Goal: Transaction & Acquisition: Purchase product/service

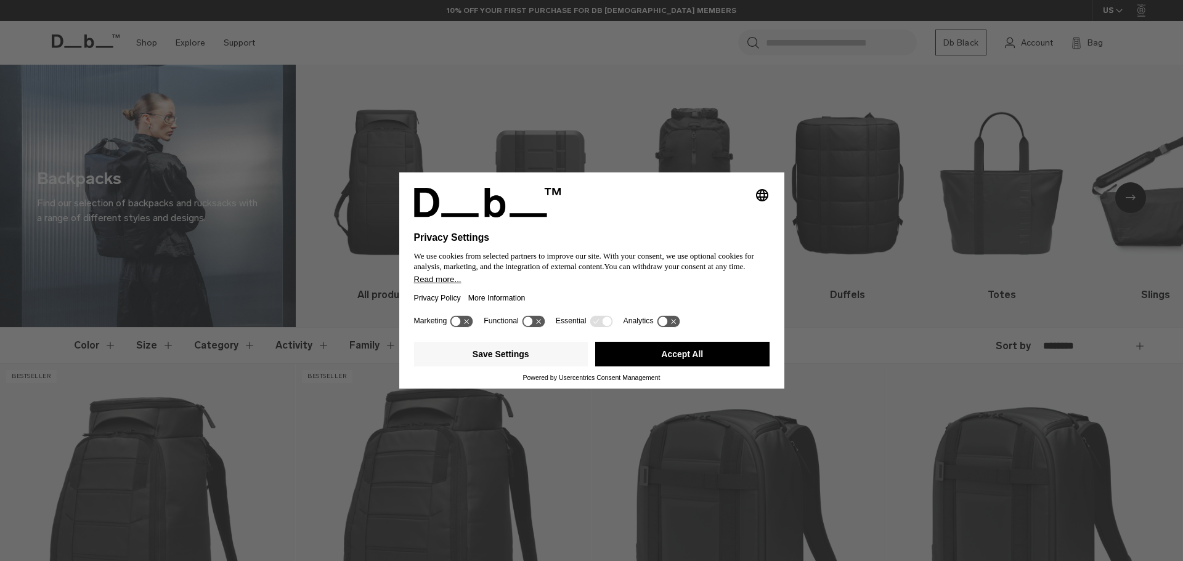
click at [716, 126] on div "Selecting an option will immediately change the language Privacy Settings We us…" at bounding box center [591, 280] width 1183 height 561
drag, startPoint x: 700, startPoint y: 355, endPoint x: 699, endPoint y: 339, distance: 16.7
click at [699, 355] on button "Accept All" at bounding box center [682, 354] width 174 height 25
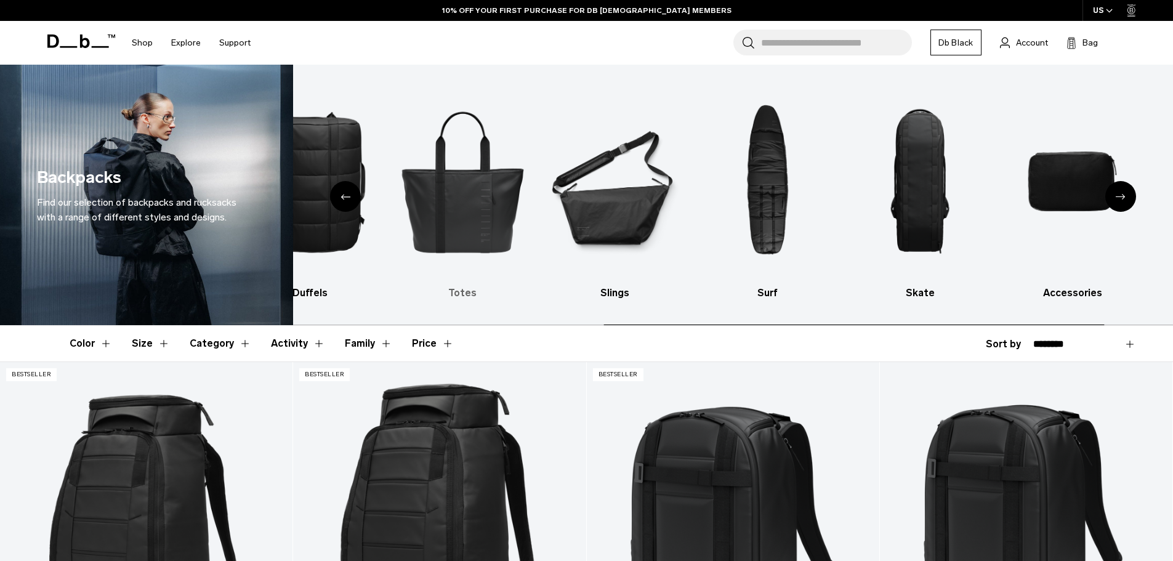
click at [510, 276] on img "5 / 10" at bounding box center [462, 181] width 131 height 196
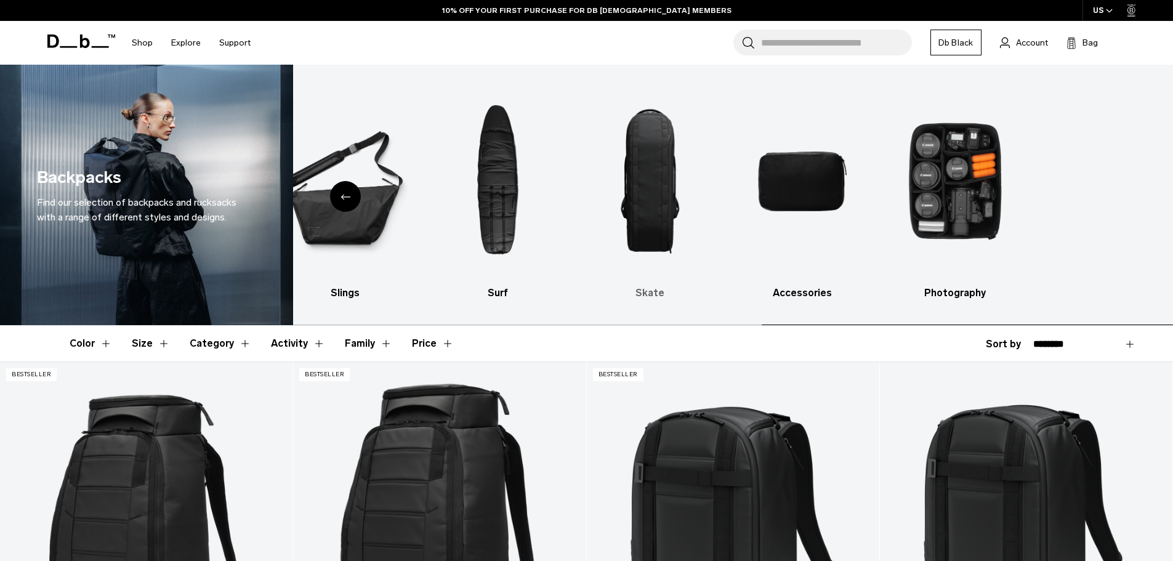
click at [716, 282] on link "Skate" at bounding box center [650, 191] width 131 height 217
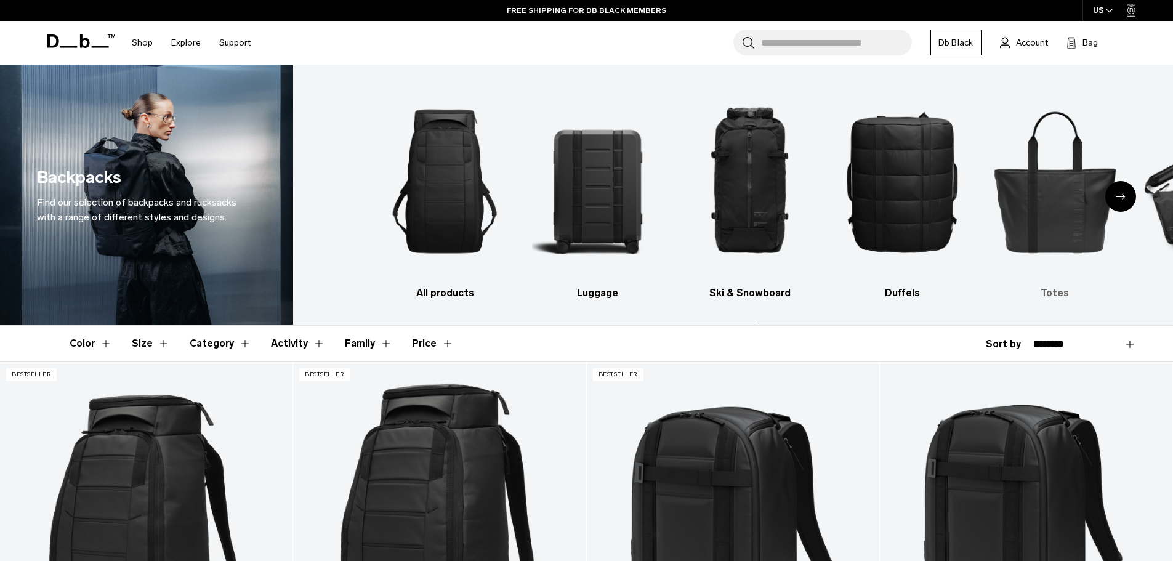
click at [1099, 218] on img "5 / 10" at bounding box center [1055, 181] width 131 height 196
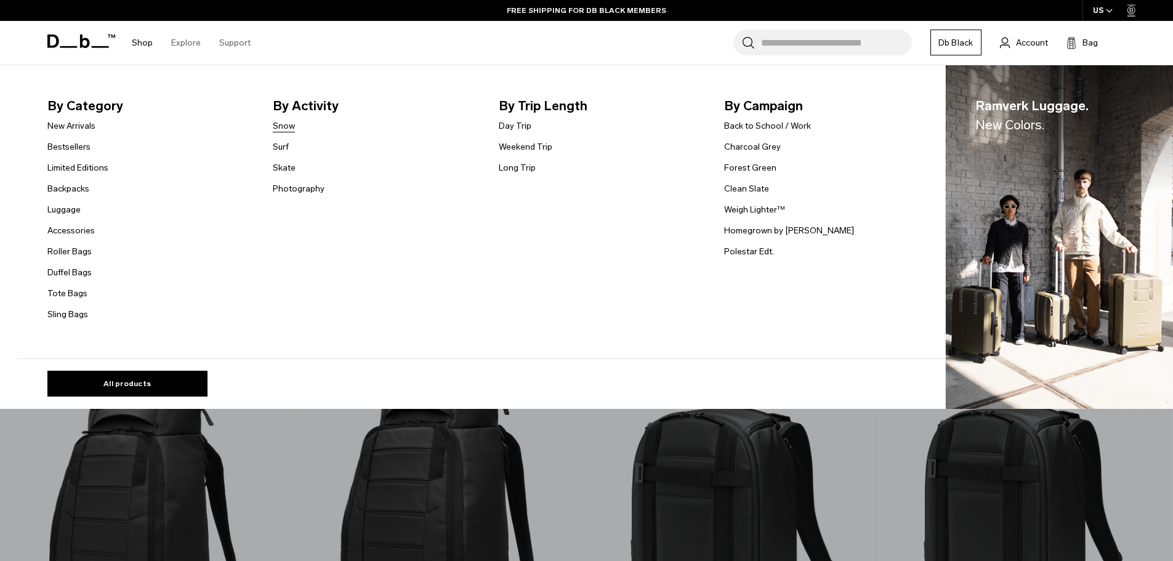
click at [290, 128] on link "Snow" at bounding box center [284, 125] width 22 height 13
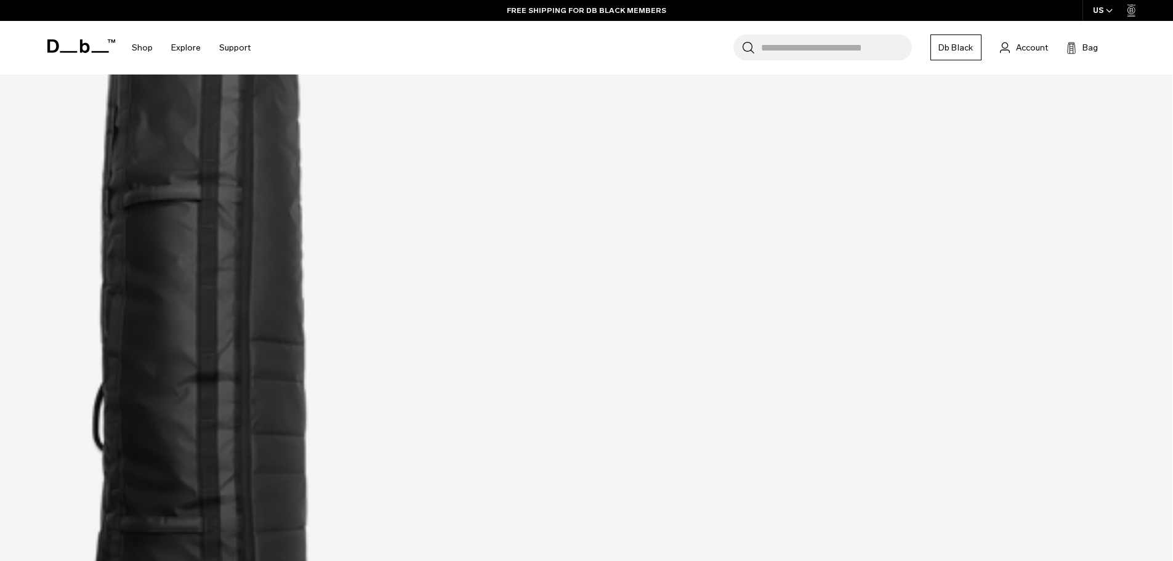
scroll to position [678, 0]
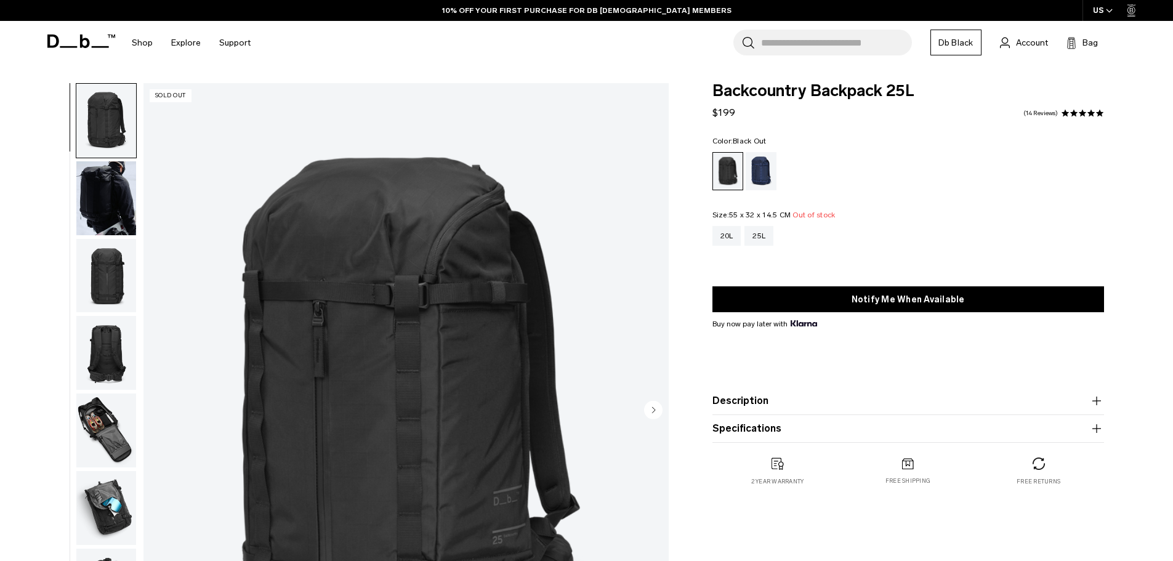
click at [131, 205] on img "button" at bounding box center [106, 198] width 60 height 74
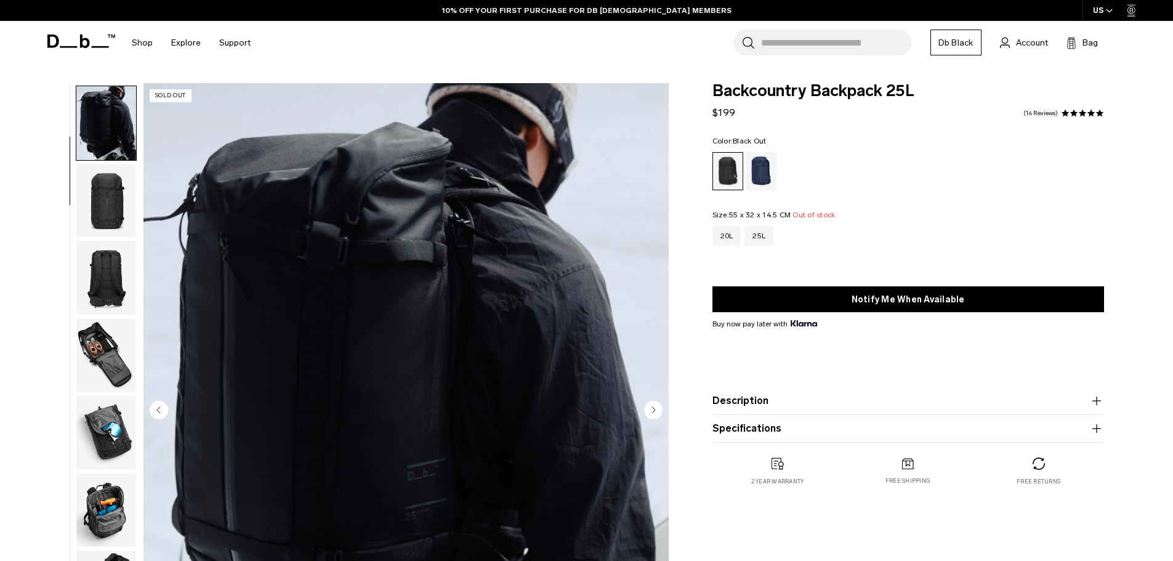
scroll to position [78, 0]
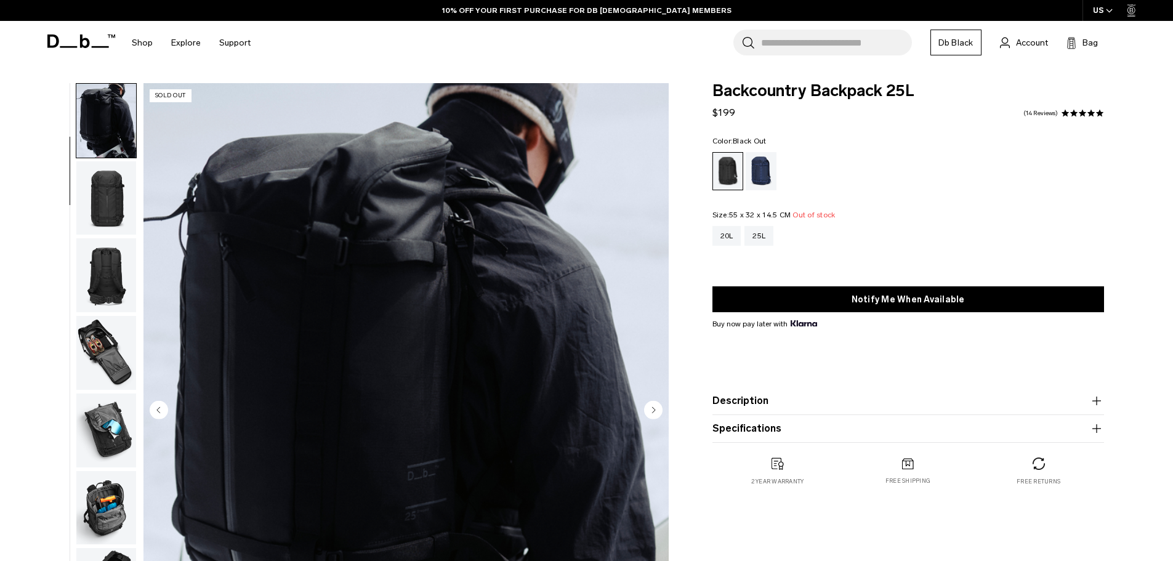
click at [113, 262] on img "button" at bounding box center [106, 275] width 60 height 74
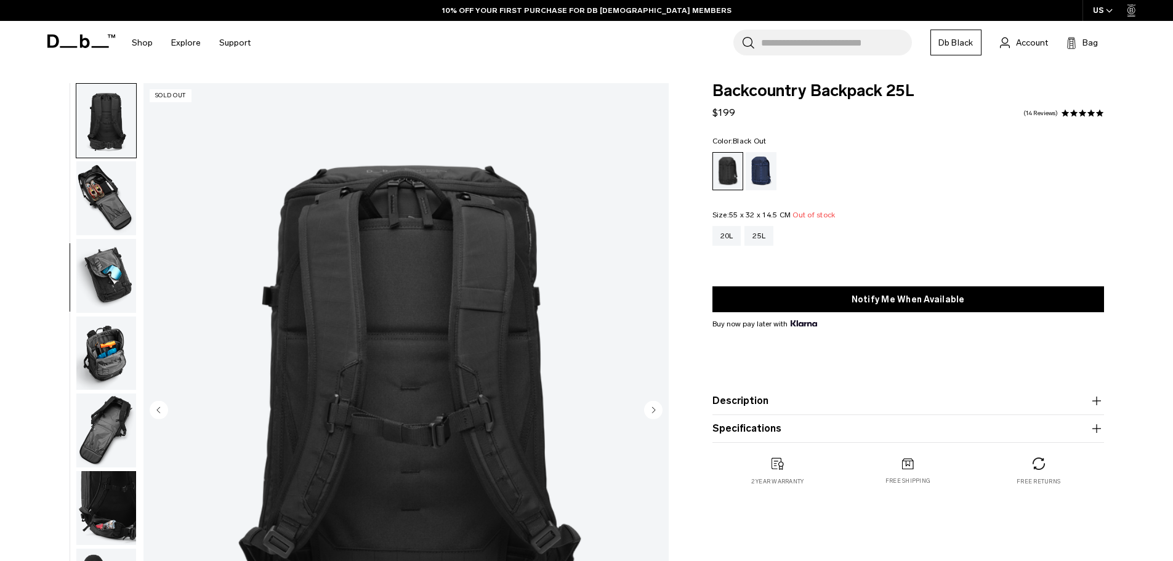
click at [102, 180] on img "button" at bounding box center [106, 198] width 60 height 74
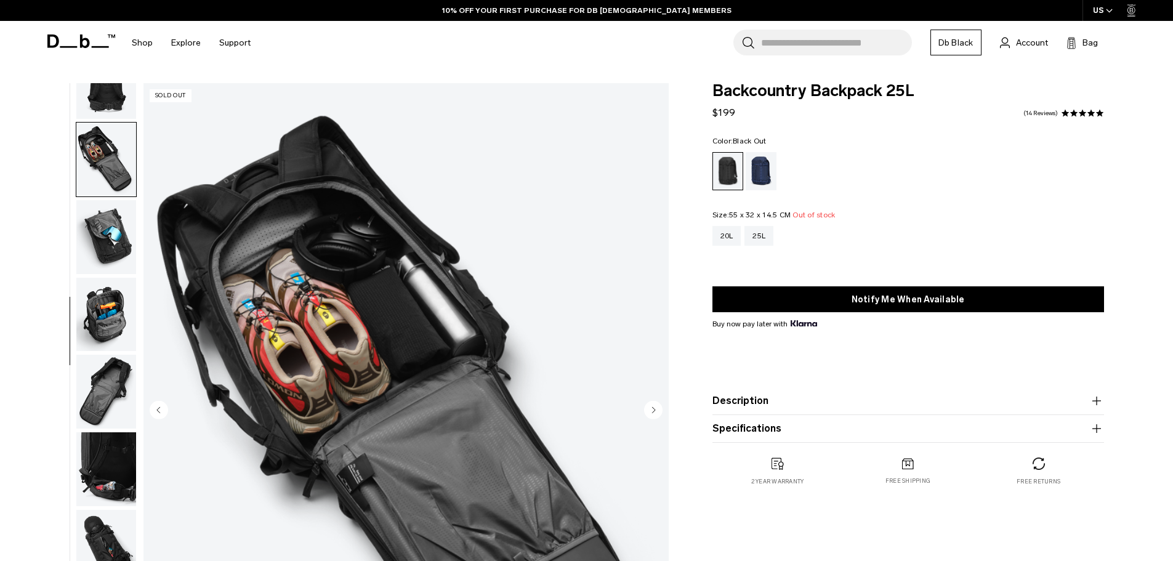
scroll to position [0, 0]
click at [102, 233] on img "button" at bounding box center [106, 237] width 60 height 74
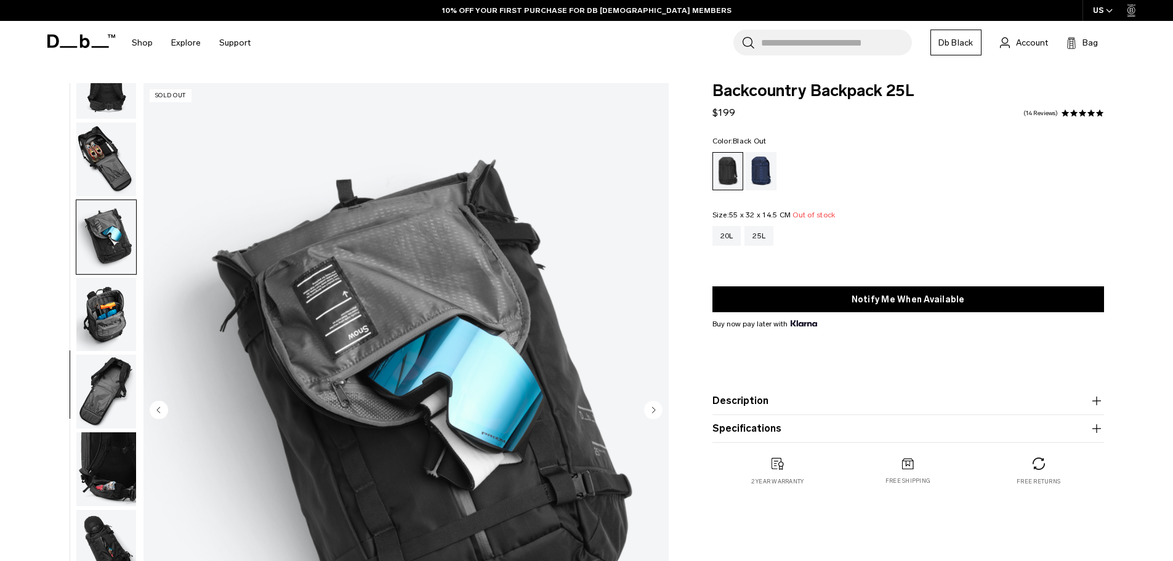
click at [111, 283] on img "button" at bounding box center [106, 315] width 60 height 74
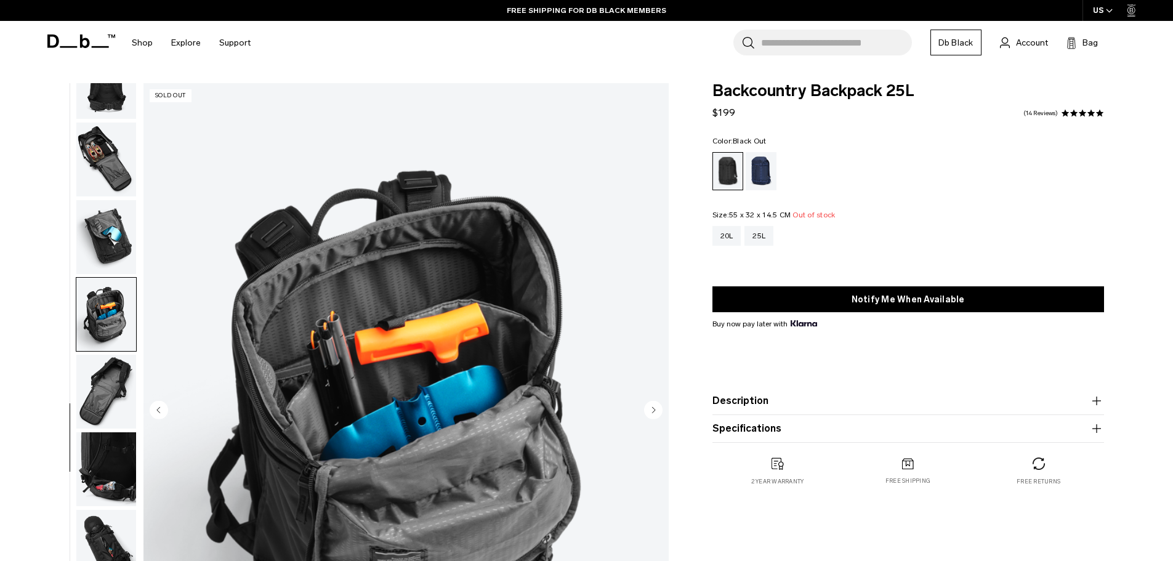
click at [122, 326] on img "button" at bounding box center [106, 315] width 60 height 74
click at [115, 398] on img "button" at bounding box center [106, 392] width 60 height 74
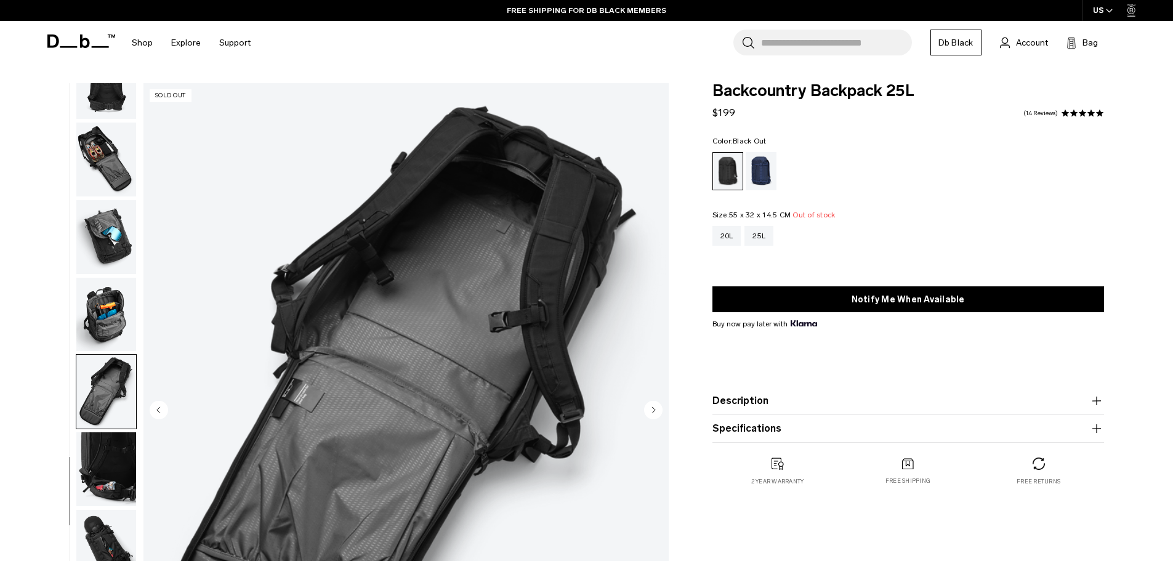
click at [112, 439] on img "button" at bounding box center [106, 469] width 60 height 74
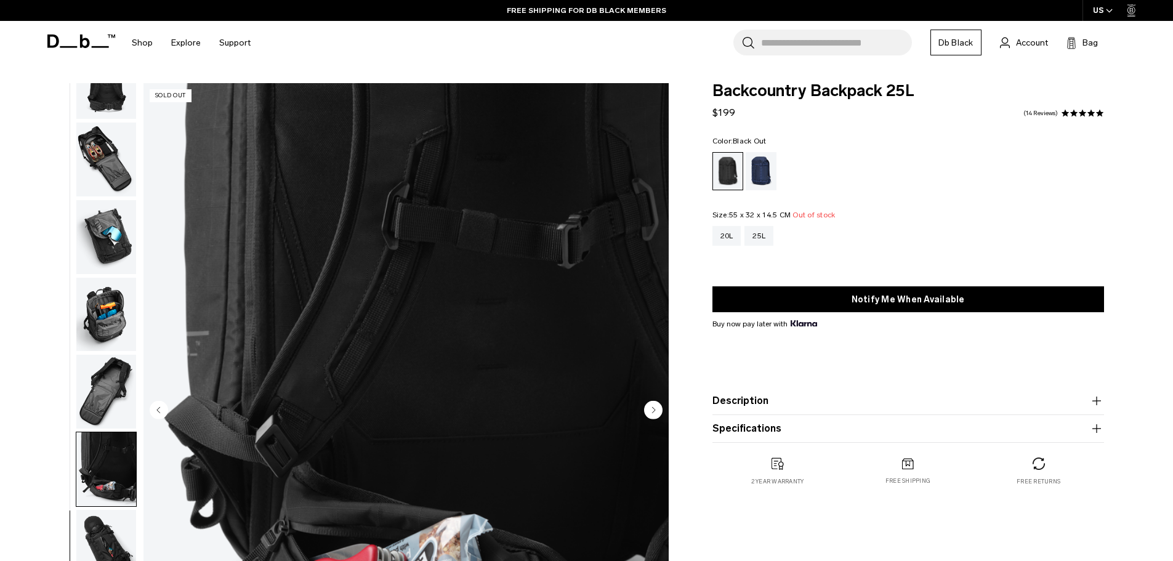
click at [103, 488] on img "button" at bounding box center [106, 469] width 60 height 74
click at [102, 515] on img "button" at bounding box center [106, 547] width 60 height 74
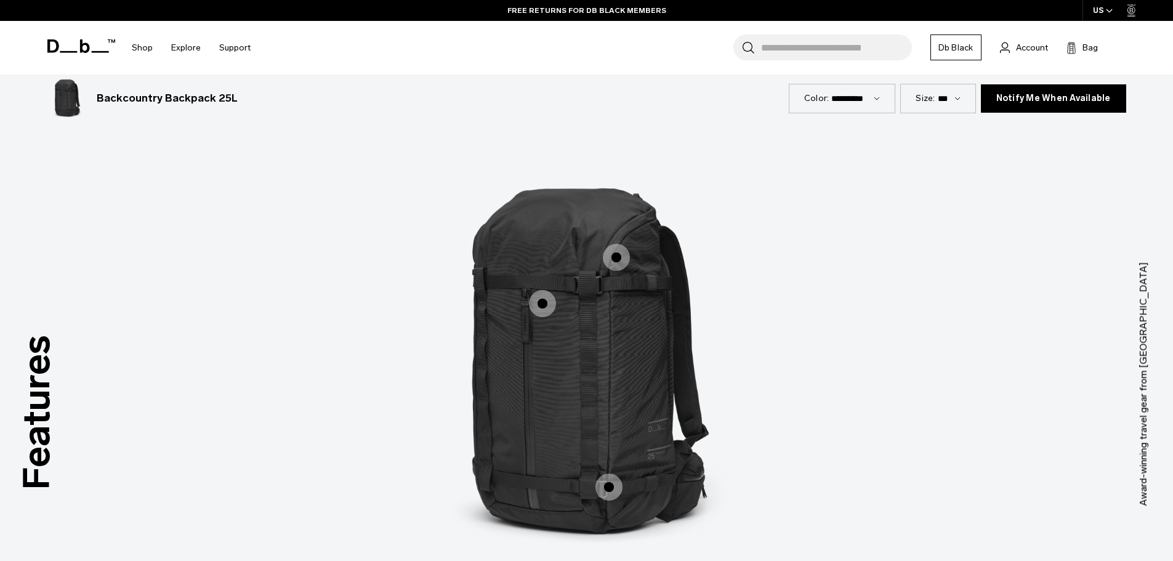
scroll to position [1786, 0]
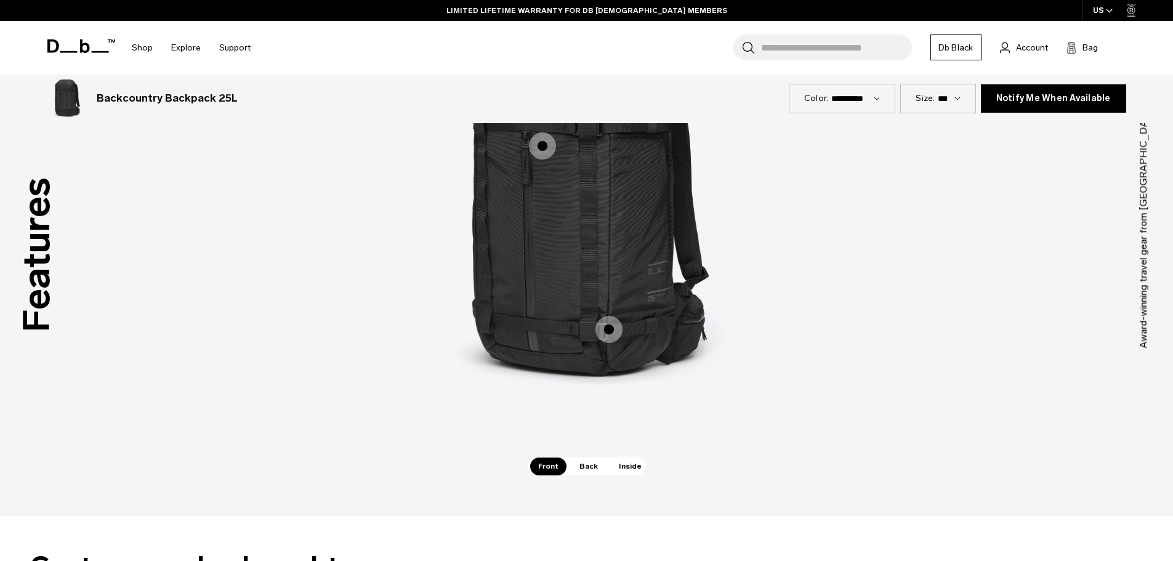
click at [610, 333] on span "1 / 3" at bounding box center [609, 329] width 27 height 27
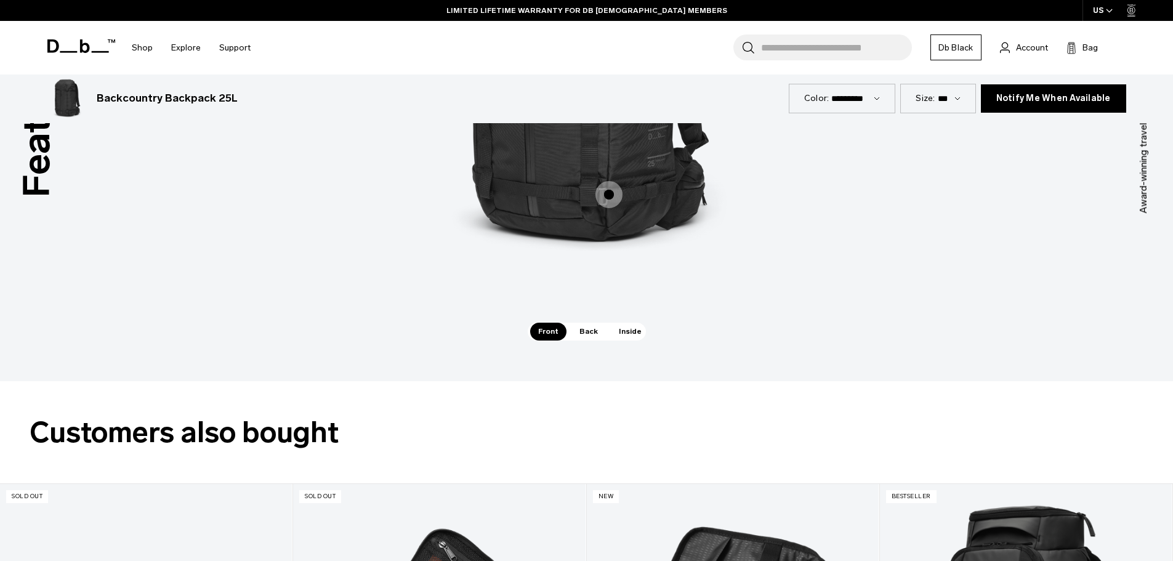
scroll to position [2094, 0]
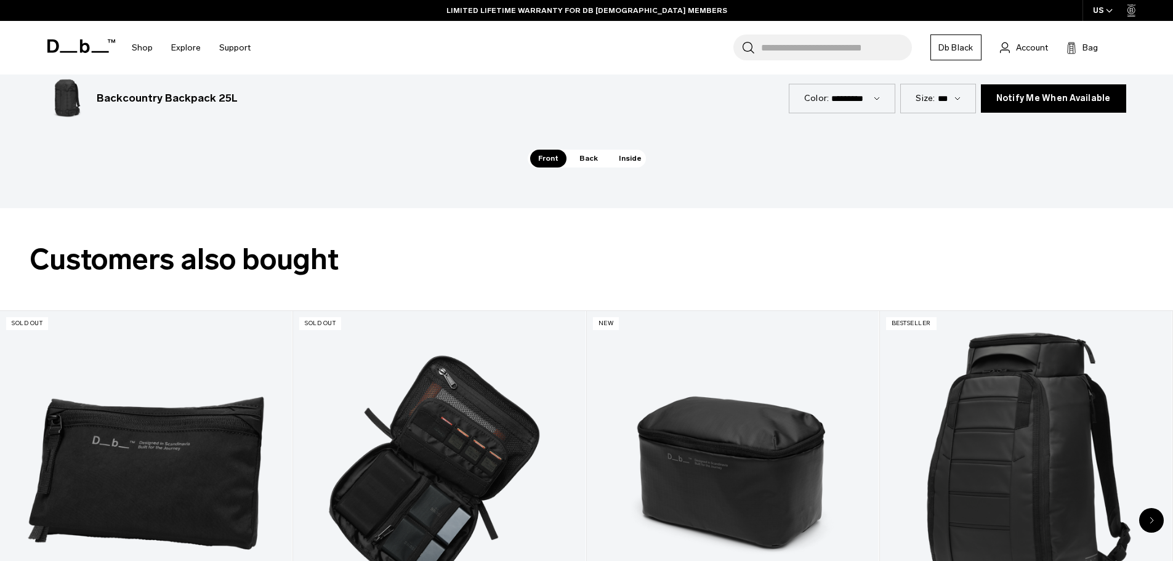
click at [591, 158] on span "Back" at bounding box center [589, 158] width 34 height 17
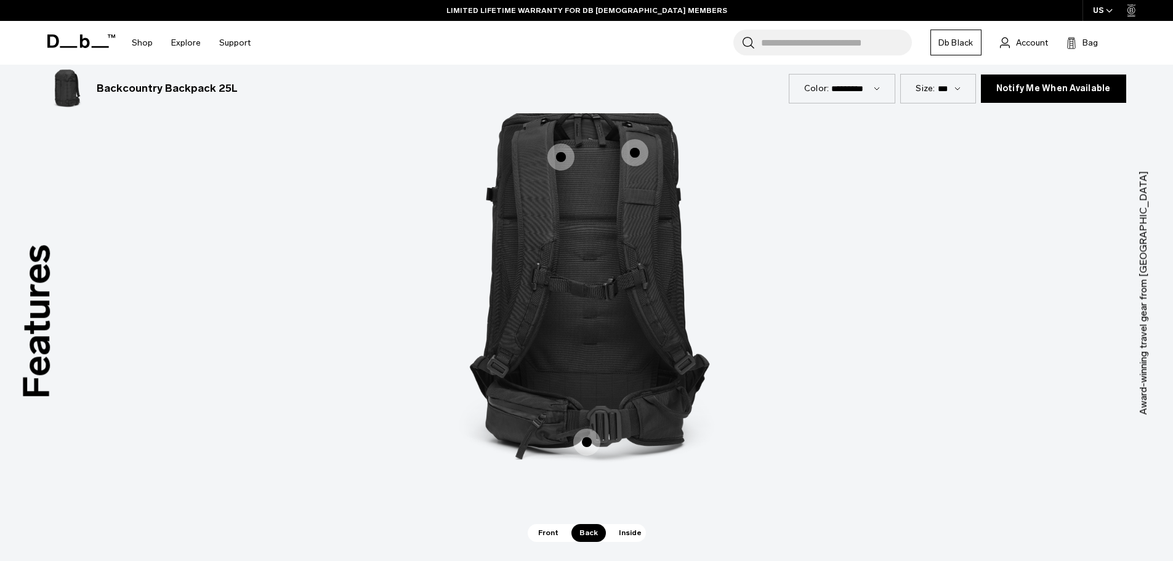
scroll to position [1725, 0]
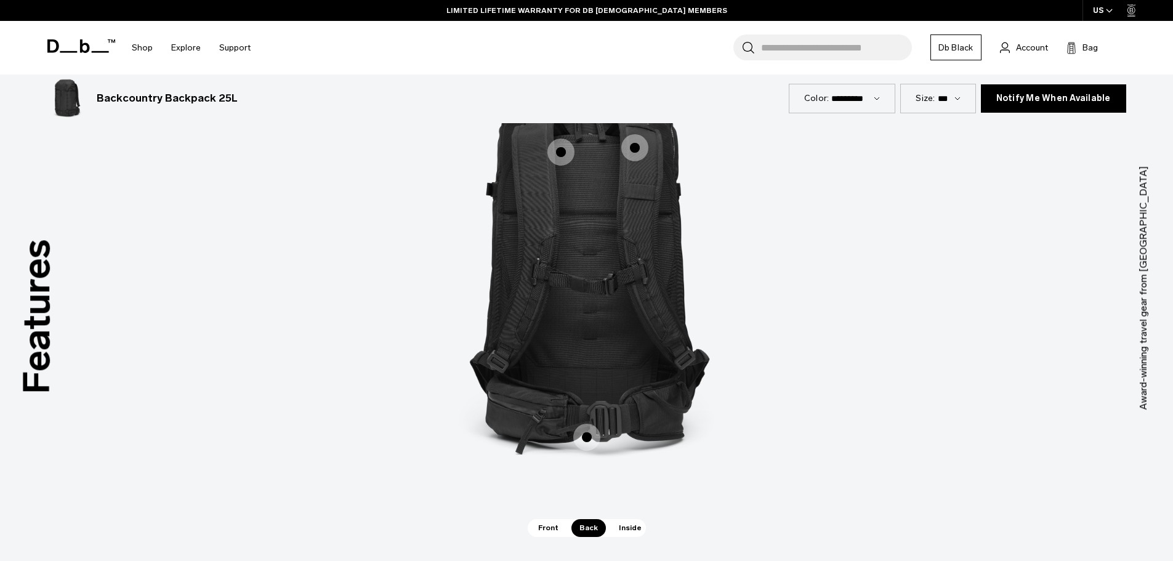
click at [561, 156] on span "2 / 3" at bounding box center [561, 152] width 27 height 27
click at [559, 152] on span "2 / 3" at bounding box center [561, 152] width 27 height 27
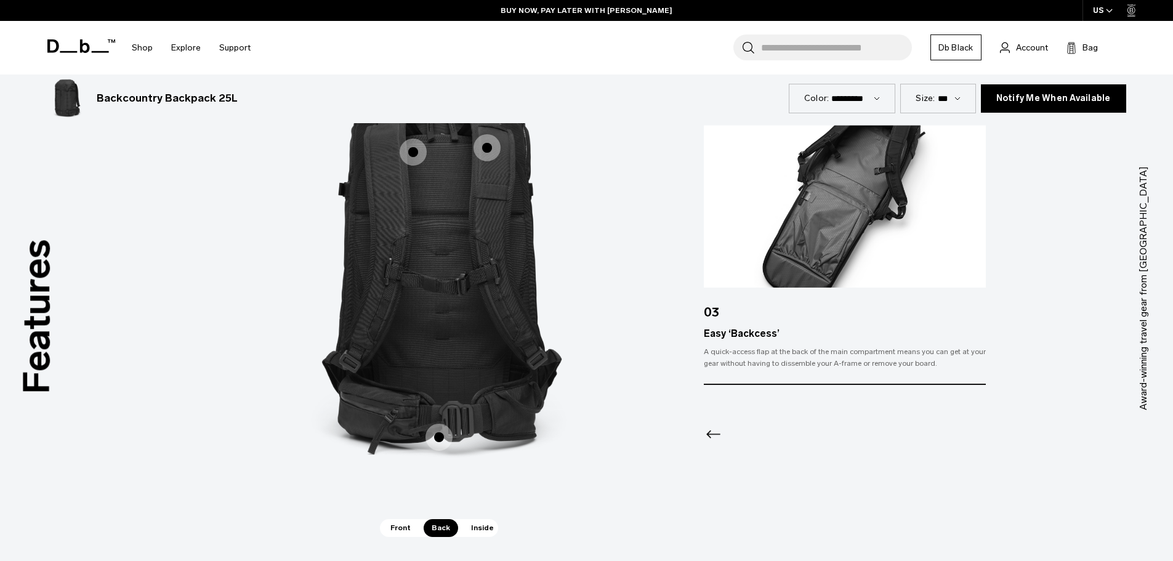
click at [487, 140] on span "2 / 3" at bounding box center [487, 147] width 27 height 27
